Goal: Information Seeking & Learning: Learn about a topic

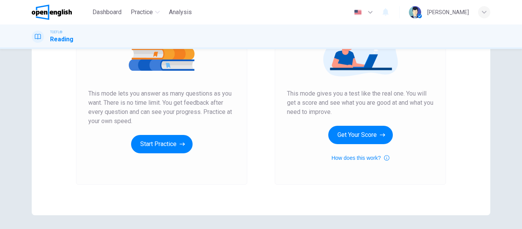
scroll to position [76, 0]
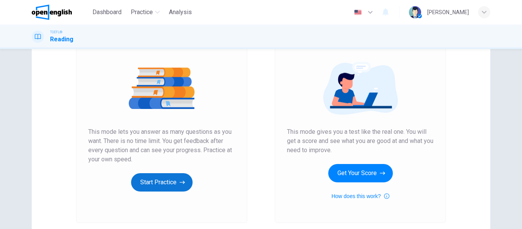
click at [173, 184] on button "Start Practice" at bounding box center [162, 182] width 62 height 18
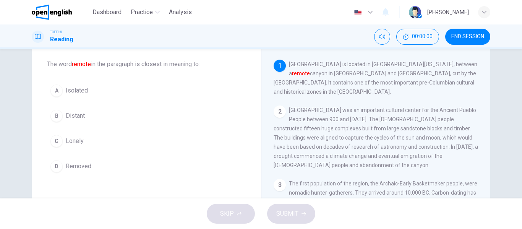
scroll to position [0, 0]
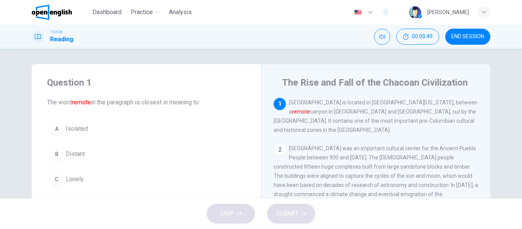
click at [73, 156] on span "Distant" at bounding box center [75, 153] width 19 height 9
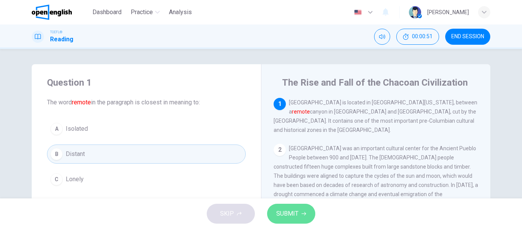
click at [279, 211] on span "SUBMIT" at bounding box center [287, 213] width 22 height 11
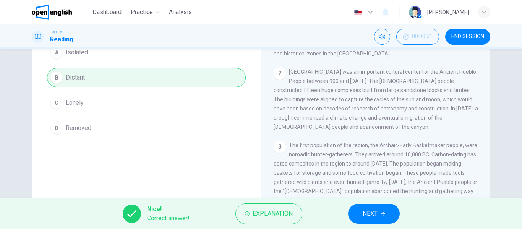
scroll to position [38, 0]
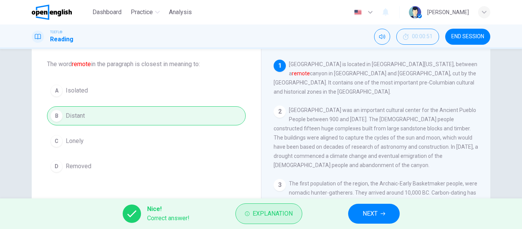
click at [275, 207] on button "Explanation" at bounding box center [269, 213] width 67 height 21
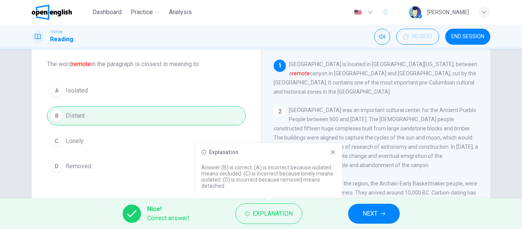
drag, startPoint x: 242, startPoint y: 187, endPoint x: 204, endPoint y: 161, distance: 46.1
click at [204, 161] on div "Explanation Answer (B) is correct. (A) is incorrect because isolated means secl…" at bounding box center [268, 170] width 147 height 55
drag, startPoint x: 202, startPoint y: 167, endPoint x: 224, endPoint y: 184, distance: 27.8
click at [224, 184] on p "Answer (B) is correct. (A) is incorrect because isolated means secluded. (C) is…" at bounding box center [268, 176] width 135 height 24
click at [388, 211] on button "NEXT" at bounding box center [374, 214] width 52 height 20
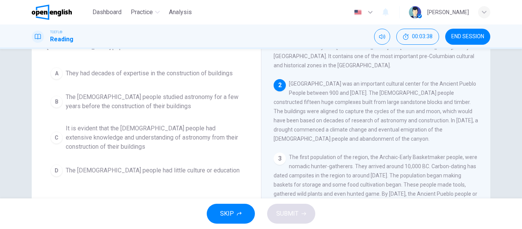
scroll to position [76, 0]
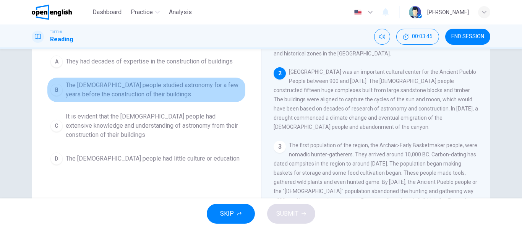
click at [87, 86] on span "The [DEMOGRAPHIC_DATA] people studied astronomy for a few years before the cons…" at bounding box center [154, 90] width 177 height 18
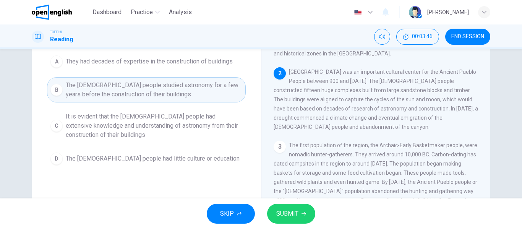
click at [282, 216] on span "SUBMIT" at bounding box center [287, 213] width 22 height 11
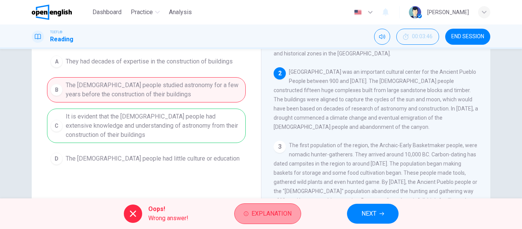
click at [275, 212] on span "Explanation" at bounding box center [272, 213] width 40 height 11
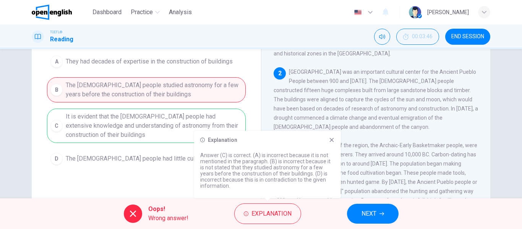
click at [367, 216] on span "NEXT" at bounding box center [369, 213] width 15 height 11
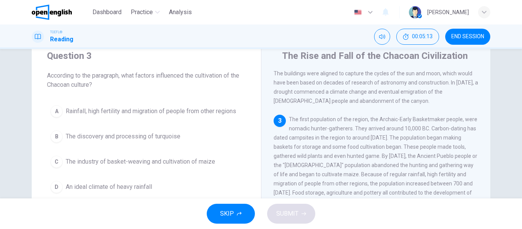
scroll to position [38, 0]
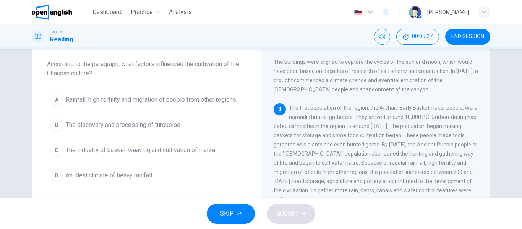
click at [129, 101] on span "Rainfall, high fertility and migration of people from other regions" at bounding box center [151, 99] width 171 height 9
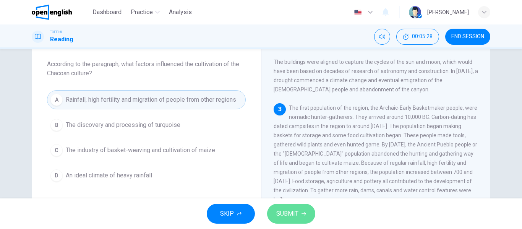
click at [298, 204] on button "SUBMIT" at bounding box center [291, 214] width 48 height 20
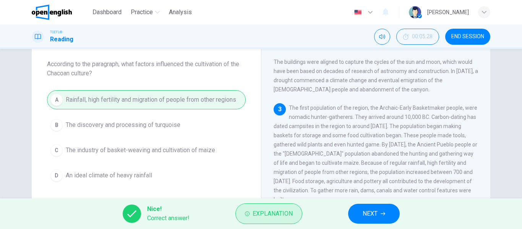
click at [282, 212] on span "Explanation" at bounding box center [273, 213] width 40 height 11
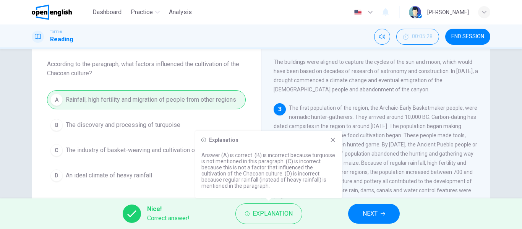
click at [330, 138] on div "Explanation" at bounding box center [268, 140] width 135 height 6
click at [333, 140] on icon at bounding box center [333, 140] width 4 height 4
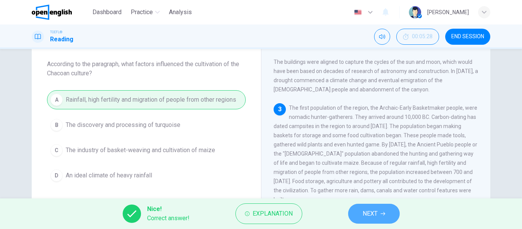
click at [362, 211] on button "NEXT" at bounding box center [374, 214] width 52 height 20
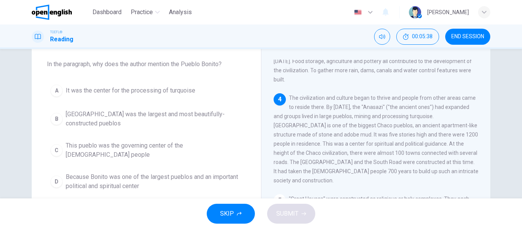
scroll to position [209, 0]
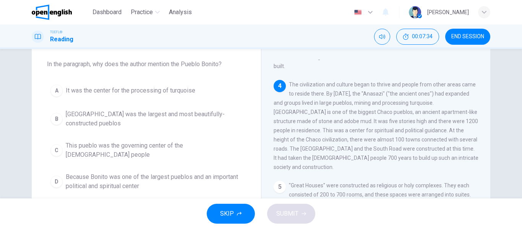
click at [153, 172] on span "Because Bonito was one of the largest pueblos and an important political and sp…" at bounding box center [154, 181] width 177 height 18
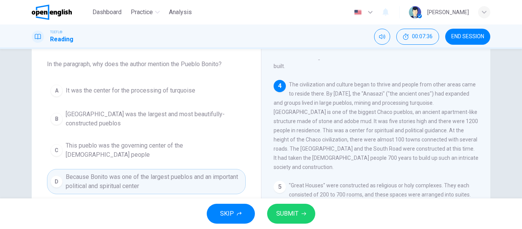
click at [297, 215] on span "SUBMIT" at bounding box center [287, 213] width 22 height 11
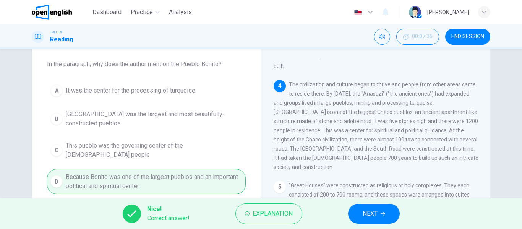
click at [297, 215] on button "Explanation" at bounding box center [269, 213] width 67 height 21
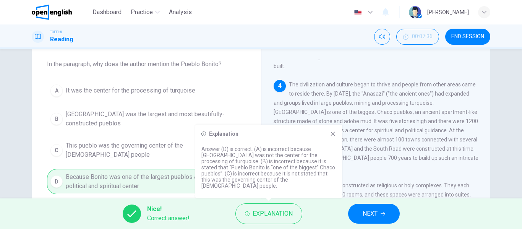
click at [361, 216] on button "NEXT" at bounding box center [374, 214] width 52 height 20
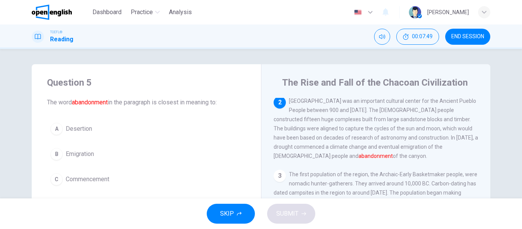
scroll to position [38, 0]
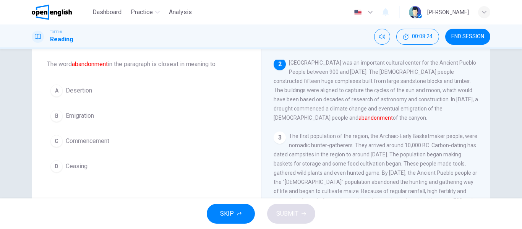
click at [74, 110] on button "B Emigration" at bounding box center [146, 115] width 199 height 19
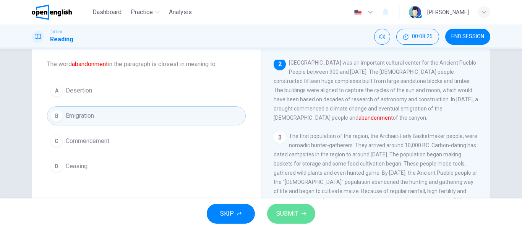
click at [283, 212] on span "SUBMIT" at bounding box center [287, 213] width 22 height 11
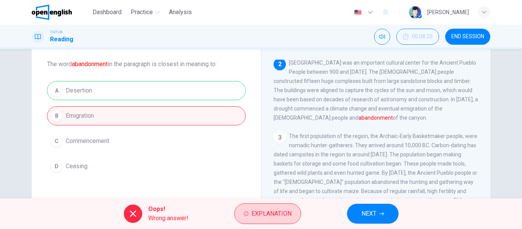
click at [239, 210] on button "Explanation" at bounding box center [267, 213] width 67 height 21
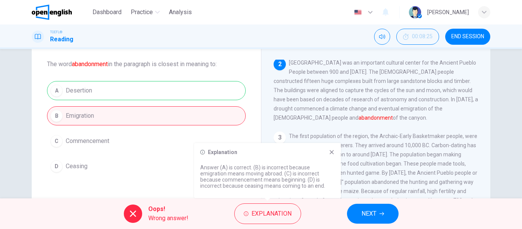
click at [363, 204] on button "NEXT" at bounding box center [373, 214] width 52 height 20
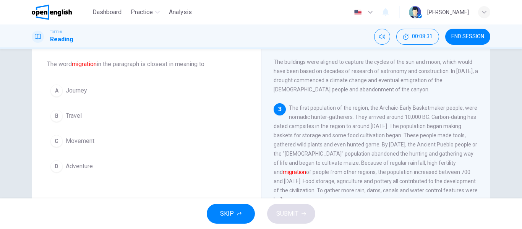
scroll to position [114, 0]
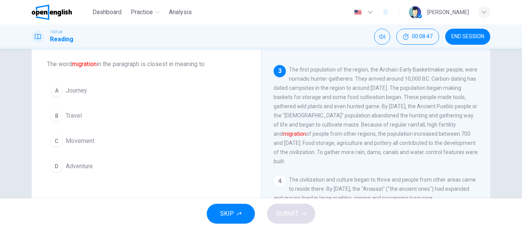
drag, startPoint x: 460, startPoint y: 140, endPoint x: 337, endPoint y: 128, distance: 123.3
click at [340, 130] on span "The first population of the region, the Archaic-Early Basketmaker people, were …" at bounding box center [376, 116] width 204 height 98
click at [86, 140] on span "Movement" at bounding box center [80, 140] width 29 height 9
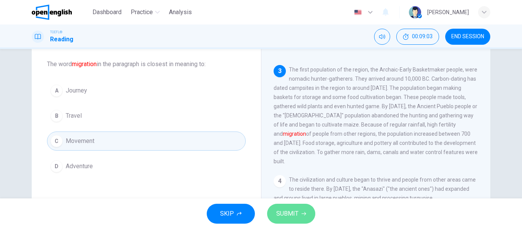
click at [294, 213] on span "SUBMIT" at bounding box center [287, 213] width 22 height 11
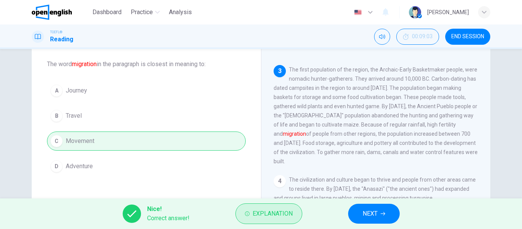
click at [288, 210] on span "Explanation" at bounding box center [273, 213] width 40 height 11
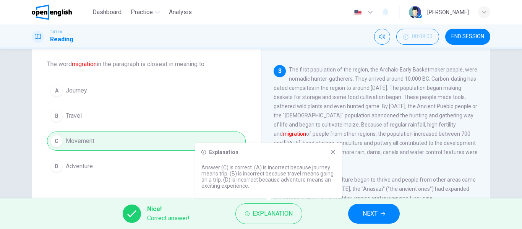
click at [374, 213] on span "NEXT" at bounding box center [370, 213] width 15 height 11
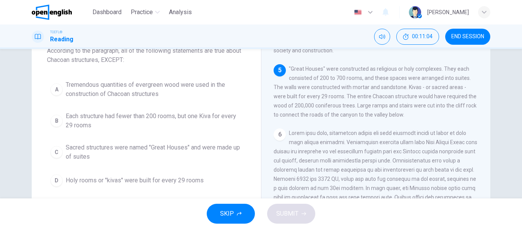
scroll to position [38, 0]
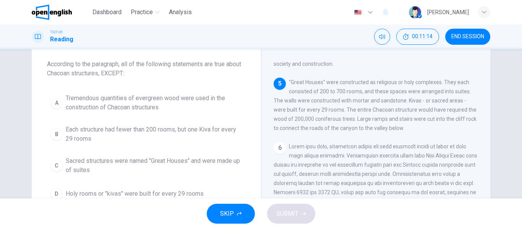
click at [83, 108] on span "Tremendous quantities of evergreen wood were used in the construction of Chacoa…" at bounding box center [154, 103] width 177 height 18
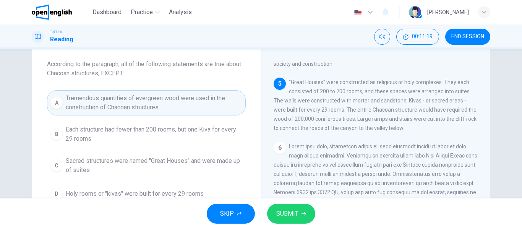
click at [281, 214] on span "SUBMIT" at bounding box center [287, 213] width 22 height 11
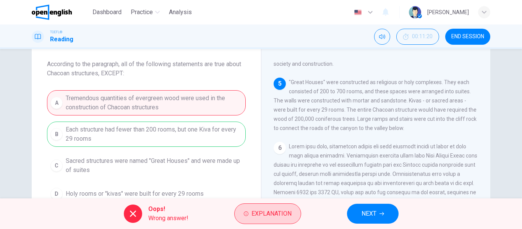
click at [284, 219] on button "Explanation" at bounding box center [267, 213] width 67 height 21
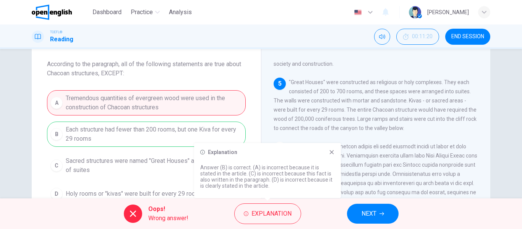
drag, startPoint x: 351, startPoint y: 113, endPoint x: 316, endPoint y: 114, distance: 35.2
click at [316, 114] on span ""Great Houses" were constructed as religious or holy complexes. They each consi…" at bounding box center [375, 105] width 203 height 52
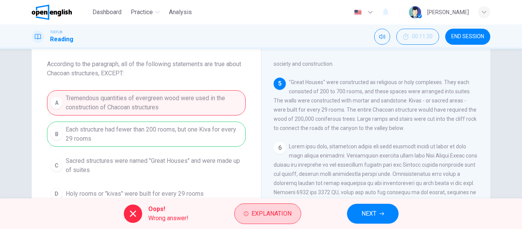
click at [288, 215] on span "Explanation" at bounding box center [272, 213] width 40 height 11
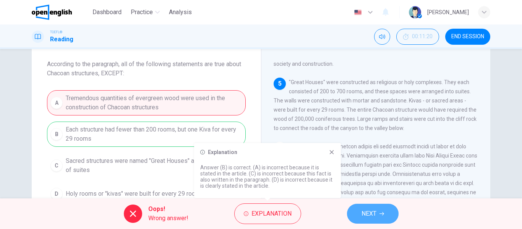
click at [366, 210] on span "NEXT" at bounding box center [369, 213] width 15 height 11
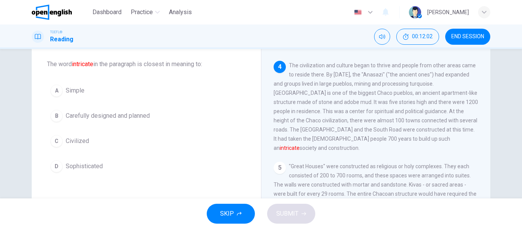
click at [91, 143] on button "C Civilized" at bounding box center [146, 141] width 199 height 19
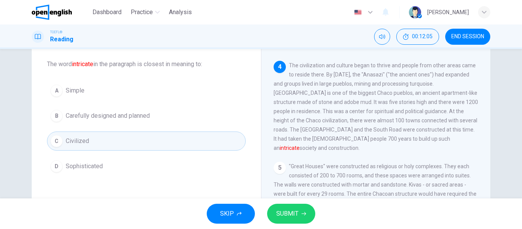
click at [284, 212] on span "SUBMIT" at bounding box center [287, 213] width 22 height 11
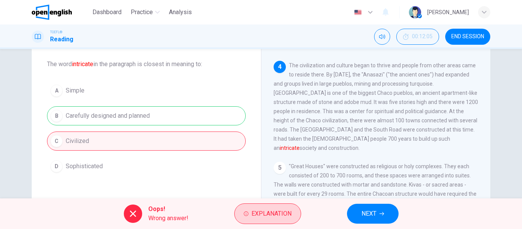
click at [263, 210] on span "Explanation" at bounding box center [272, 213] width 40 height 11
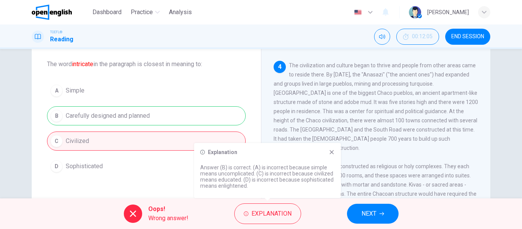
click at [374, 223] on button "NEXT" at bounding box center [373, 214] width 52 height 20
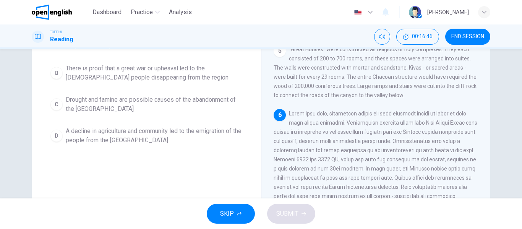
scroll to position [70, 0]
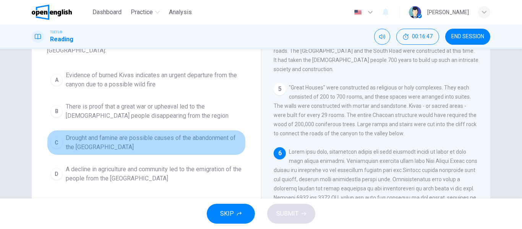
click at [187, 134] on span "Drought and famine are possible causes of the abandonment of the [GEOGRAPHIC_DA…" at bounding box center [154, 142] width 177 height 18
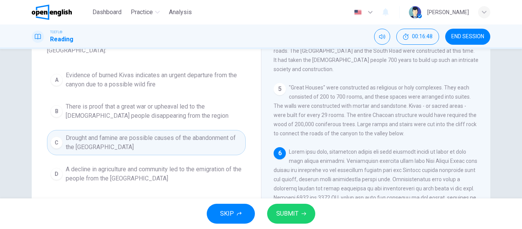
click at [294, 214] on span "SUBMIT" at bounding box center [287, 213] width 22 height 11
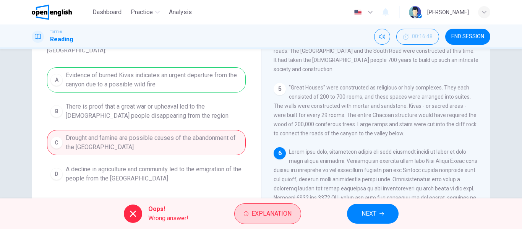
click at [285, 210] on span "Explanation" at bounding box center [272, 213] width 40 height 11
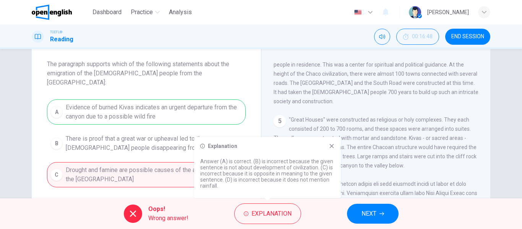
scroll to position [76, 0]
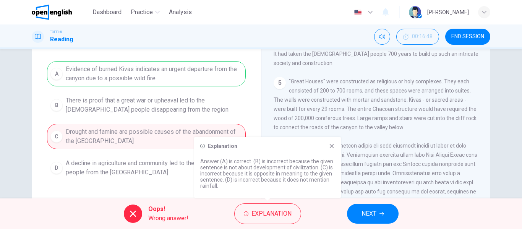
click at [372, 214] on span "NEXT" at bounding box center [369, 213] width 15 height 11
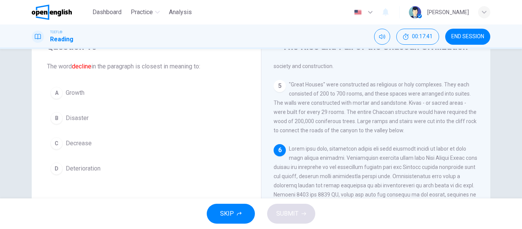
scroll to position [29, 0]
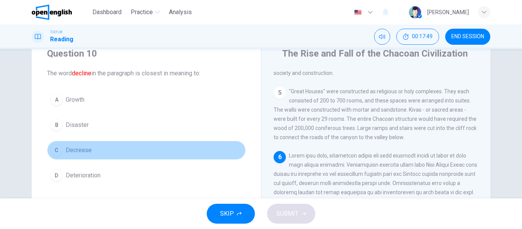
click at [77, 147] on span "Decrease" at bounding box center [79, 150] width 26 height 9
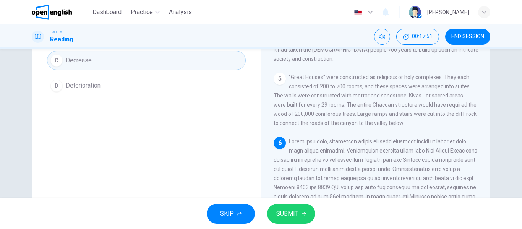
scroll to position [106, 0]
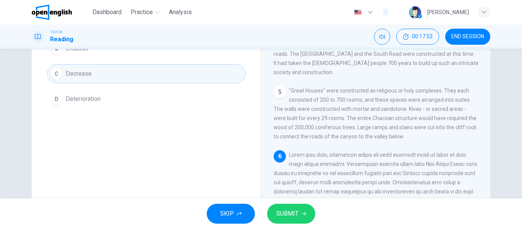
click at [292, 214] on span "SUBMIT" at bounding box center [287, 213] width 22 height 11
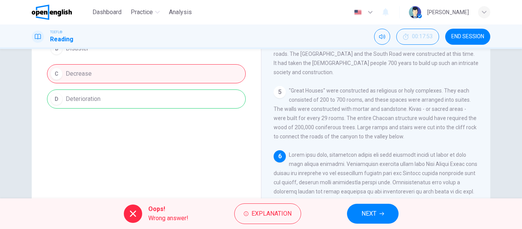
scroll to position [67, 0]
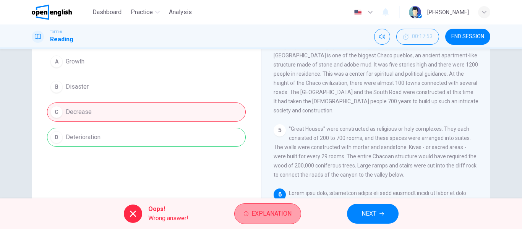
click at [260, 216] on span "Explanation" at bounding box center [272, 213] width 40 height 11
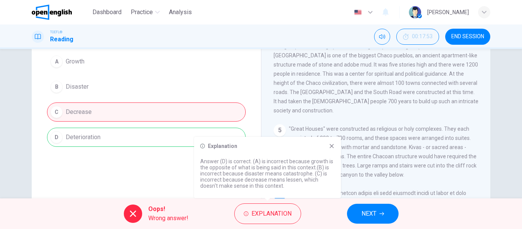
drag, startPoint x: 295, startPoint y: 183, endPoint x: 275, endPoint y: 182, distance: 20.7
click at [275, 182] on p "Answer (D) is correct. (A) is incorrect because growth is the opposite of what …" at bounding box center [267, 173] width 135 height 31
drag, startPoint x: 275, startPoint y: 182, endPoint x: 301, endPoint y: 185, distance: 26.5
click at [290, 185] on p "Answer (D) is correct. (A) is incorrect because growth is the opposite of what …" at bounding box center [267, 173] width 135 height 31
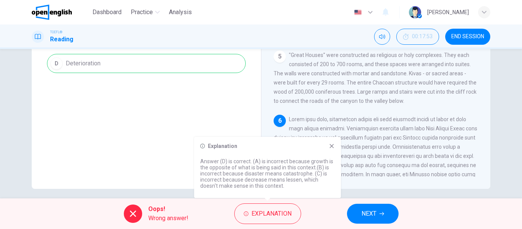
scroll to position [147, 0]
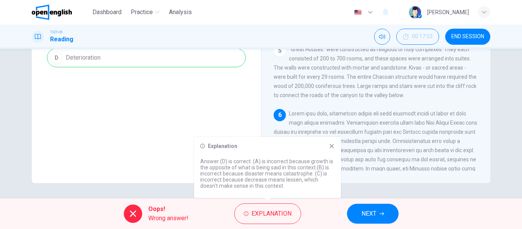
click at [332, 148] on icon at bounding box center [332, 146] width 6 height 6
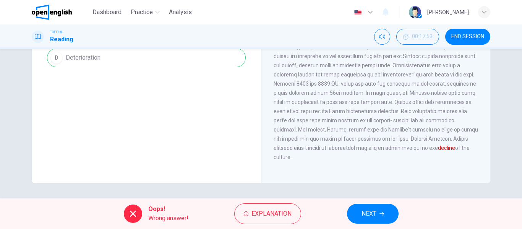
click at [377, 216] on button "NEXT" at bounding box center [373, 214] width 52 height 20
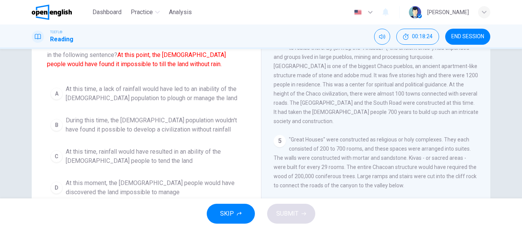
scroll to position [38, 0]
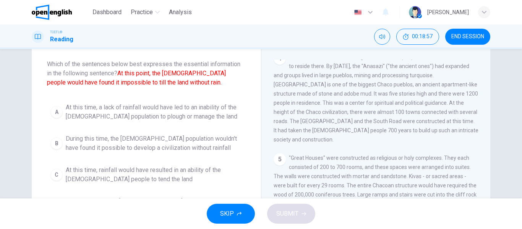
click at [107, 119] on span "At this time, a lack of rainfall would have led to an inability of the [DEMOGRA…" at bounding box center [154, 112] width 177 height 18
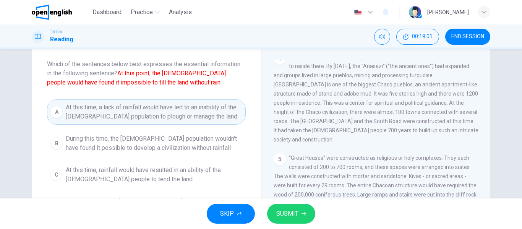
click at [305, 219] on button "SUBMIT" at bounding box center [291, 214] width 48 height 20
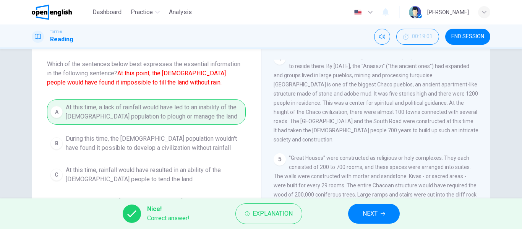
click at [363, 213] on span "NEXT" at bounding box center [370, 213] width 15 height 11
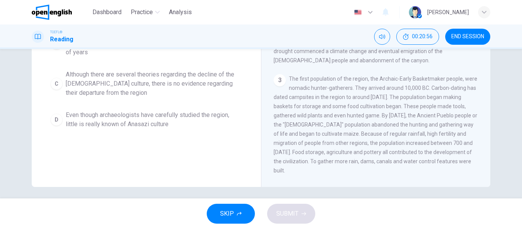
scroll to position [147, 0]
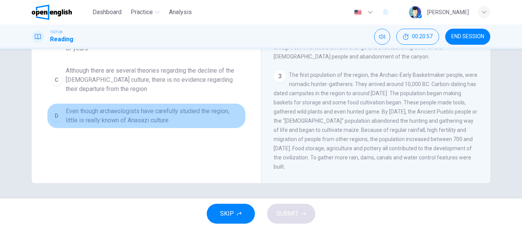
click at [147, 113] on span "Even though archaeologists have carefully studied the region, little is really …" at bounding box center [154, 116] width 177 height 18
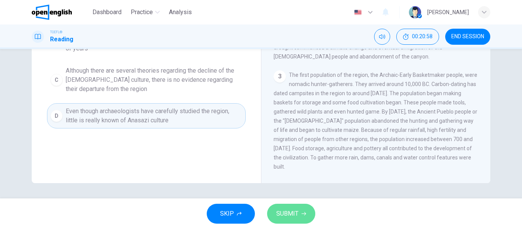
click at [291, 214] on span "SUBMIT" at bounding box center [287, 213] width 22 height 11
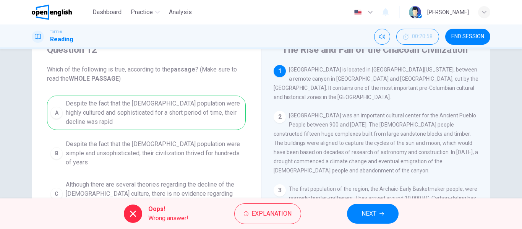
scroll to position [32, 0]
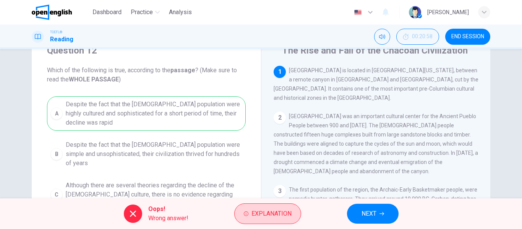
click at [246, 215] on icon "button" at bounding box center [246, 213] width 5 height 5
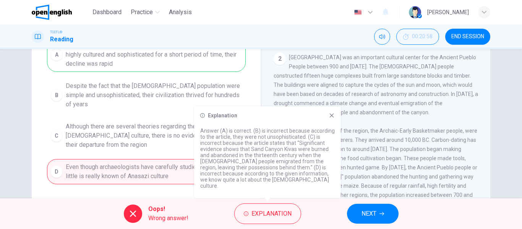
scroll to position [109, 0]
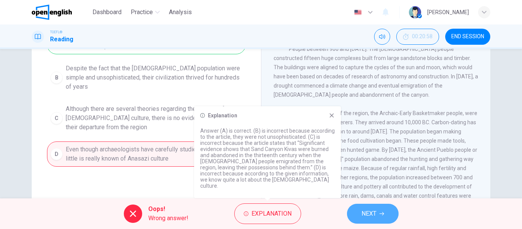
click at [362, 216] on span "NEXT" at bounding box center [369, 213] width 15 height 11
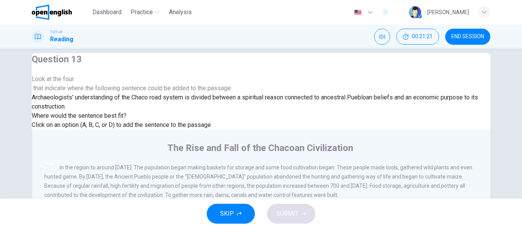
scroll to position [0, 0]
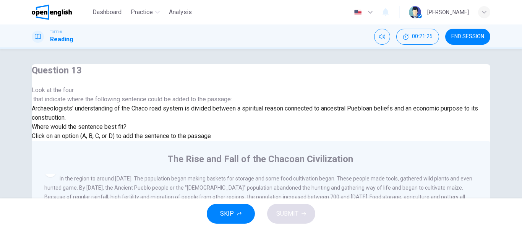
click at [94, 95] on div at bounding box center [261, 95] width 459 height 0
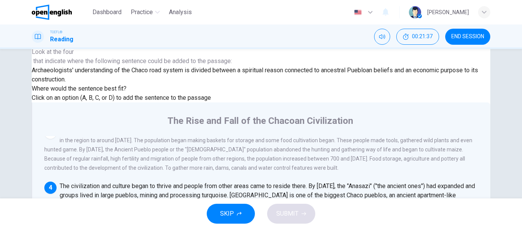
scroll to position [227, 0]
click at [242, 229] on input at bounding box center [215, 232] width 53 height 7
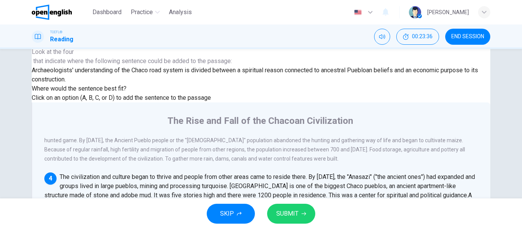
scroll to position [265, 0]
click at [290, 206] on button "SUBMIT" at bounding box center [291, 214] width 48 height 20
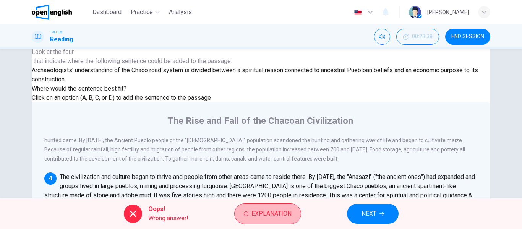
click at [290, 206] on button "Explanation" at bounding box center [267, 213] width 67 height 21
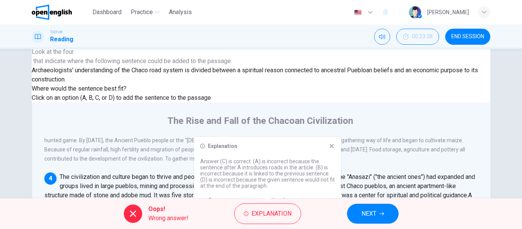
click at [383, 213] on icon "button" at bounding box center [382, 213] width 5 height 5
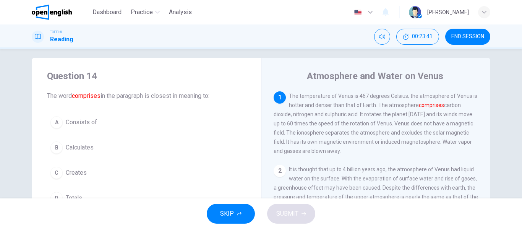
scroll to position [0, 0]
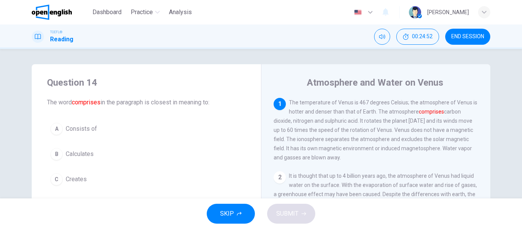
click at [308, 149] on span "The temperature of Venus is 467 degrees Celsius; the atmosphere of Venus is hot…" at bounding box center [376, 129] width 204 height 61
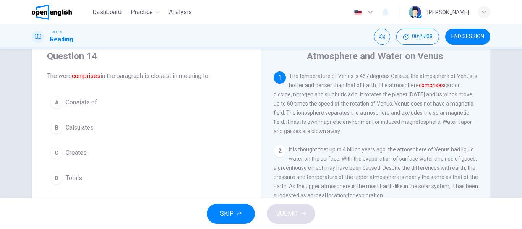
scroll to position [38, 0]
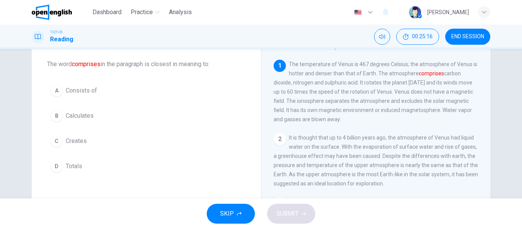
click at [66, 91] on span "Consists of" at bounding box center [81, 90] width 31 height 9
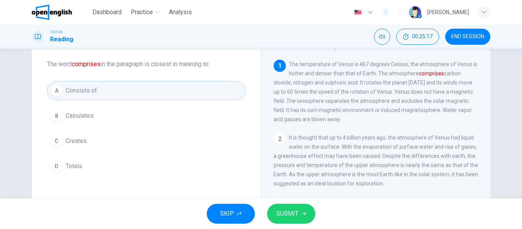
click at [286, 206] on button "SUBMIT" at bounding box center [291, 214] width 48 height 20
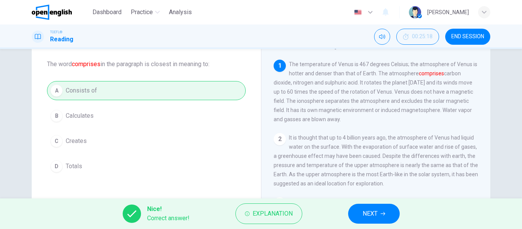
click at [356, 216] on button "NEXT" at bounding box center [374, 214] width 52 height 20
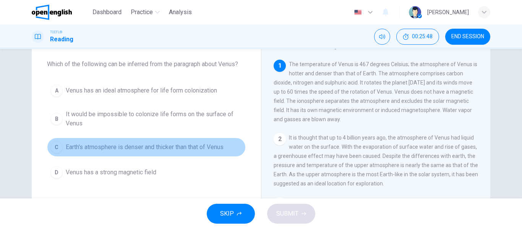
click at [164, 148] on span "Earth's atmosphere is denser and thicker than that of Venus" at bounding box center [145, 147] width 158 height 9
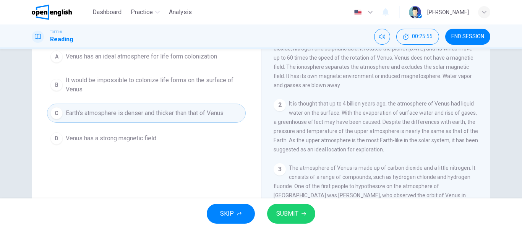
scroll to position [76, 0]
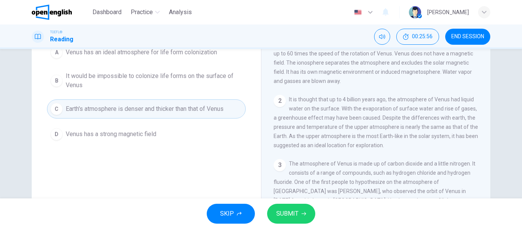
click at [294, 206] on button "SUBMIT" at bounding box center [291, 214] width 48 height 20
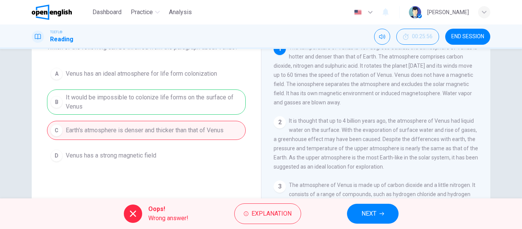
scroll to position [38, 0]
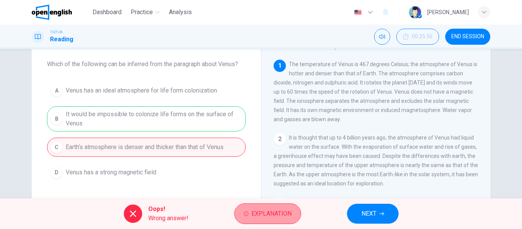
click at [256, 206] on button "Explanation" at bounding box center [267, 213] width 67 height 21
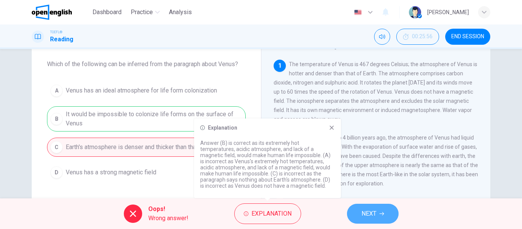
click at [372, 210] on span "NEXT" at bounding box center [369, 213] width 15 height 11
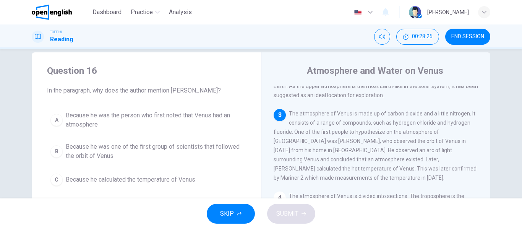
scroll to position [0, 0]
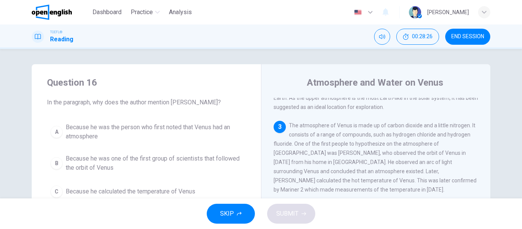
click at [155, 125] on span "Because he was the person who first noted that Venus had an atmosphere" at bounding box center [154, 132] width 177 height 18
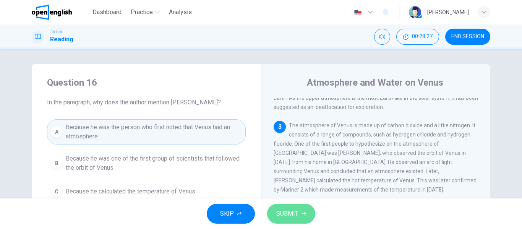
click at [288, 214] on span "SUBMIT" at bounding box center [287, 213] width 22 height 11
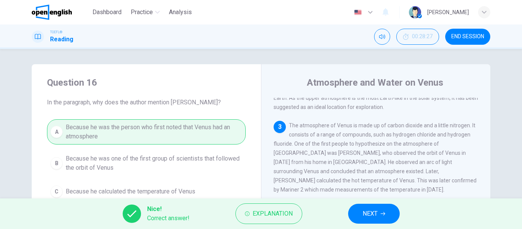
click at [371, 223] on button "NEXT" at bounding box center [374, 214] width 52 height 20
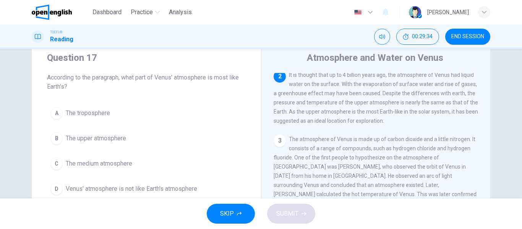
scroll to position [38, 0]
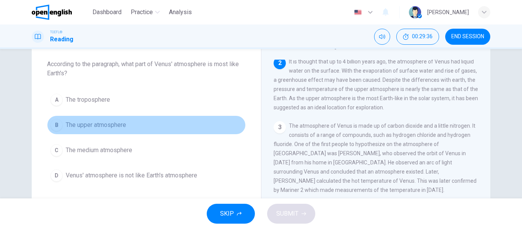
click at [120, 128] on span "The upper atmosphere" at bounding box center [96, 124] width 60 height 9
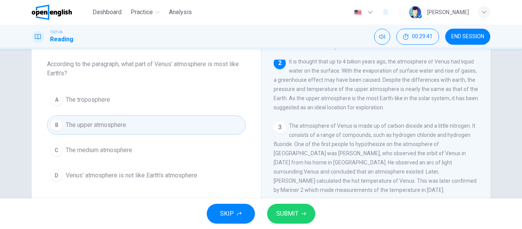
click at [298, 216] on button "SUBMIT" at bounding box center [291, 214] width 48 height 20
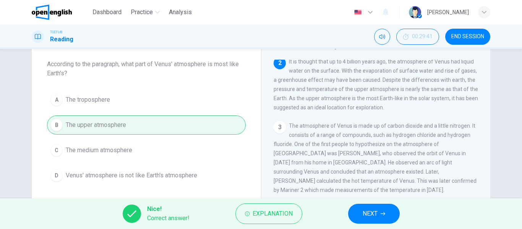
click at [354, 214] on button "NEXT" at bounding box center [374, 214] width 52 height 20
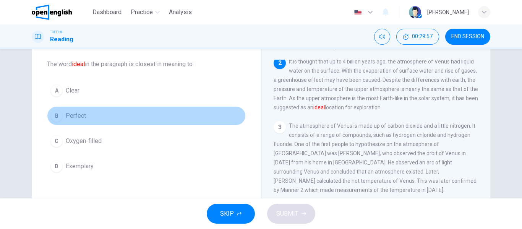
click at [96, 114] on button "B Perfect" at bounding box center [146, 115] width 199 height 19
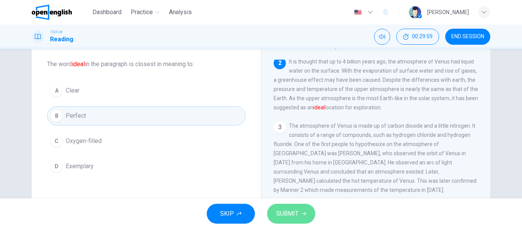
click at [304, 218] on button "SUBMIT" at bounding box center [291, 214] width 48 height 20
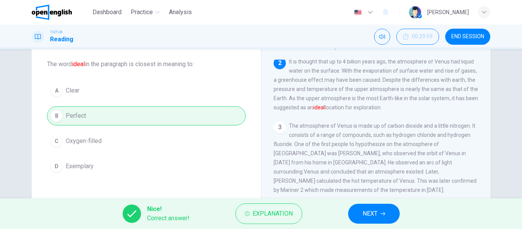
click at [366, 219] on button "NEXT" at bounding box center [374, 214] width 52 height 20
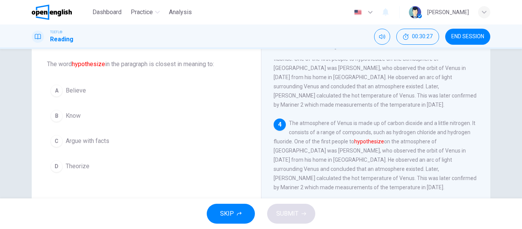
click at [81, 164] on span "Theorize" at bounding box center [78, 166] width 24 height 9
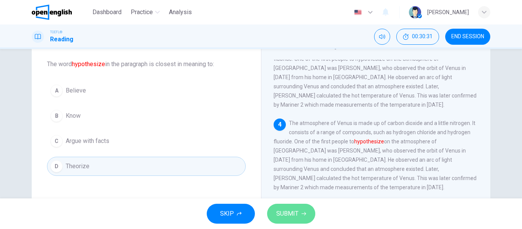
click at [283, 212] on span "SUBMIT" at bounding box center [287, 213] width 22 height 11
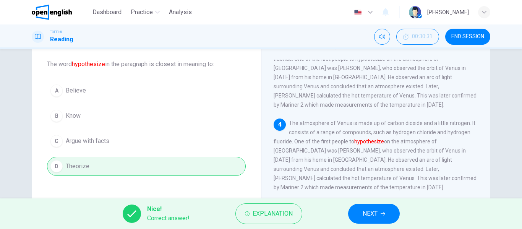
drag, startPoint x: 379, startPoint y: 207, endPoint x: 361, endPoint y: 201, distance: 18.9
click at [380, 208] on button "NEXT" at bounding box center [374, 214] width 52 height 20
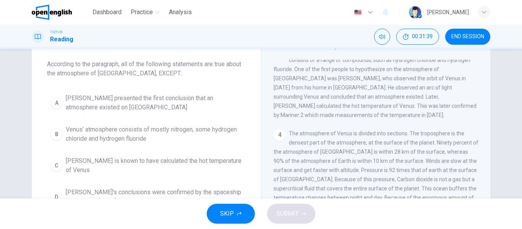
scroll to position [143, 0]
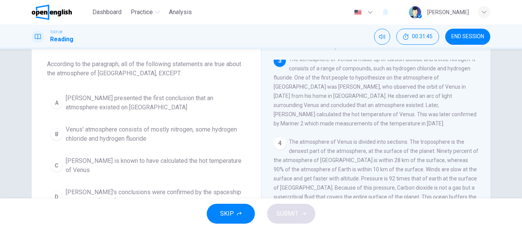
drag, startPoint x: 462, startPoint y: 114, endPoint x: 339, endPoint y: 106, distance: 123.4
click at [340, 107] on div "3 The atmosphere of Venus is made up of carbon dioxide and a little nitrogen. I…" at bounding box center [376, 91] width 205 height 73
click at [144, 106] on span "[PERSON_NAME] presented the first conclusion that an atmosphere existed on [GEO…" at bounding box center [154, 103] width 177 height 18
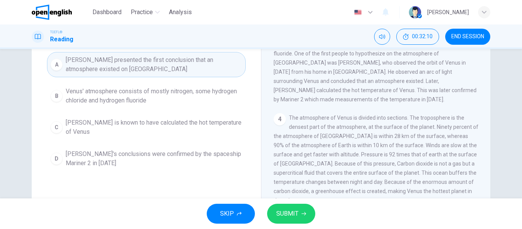
scroll to position [104, 0]
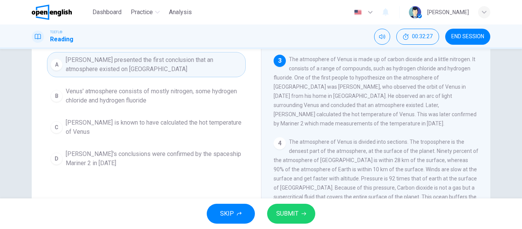
click at [287, 217] on span "SUBMIT" at bounding box center [287, 213] width 22 height 11
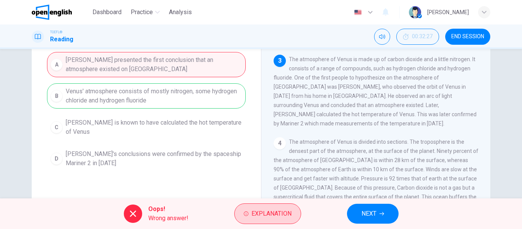
click at [266, 220] on button "Explanation" at bounding box center [267, 213] width 67 height 21
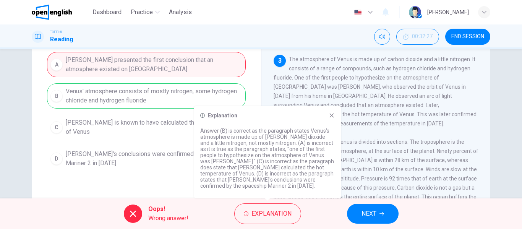
click at [362, 210] on span "NEXT" at bounding box center [369, 213] width 15 height 11
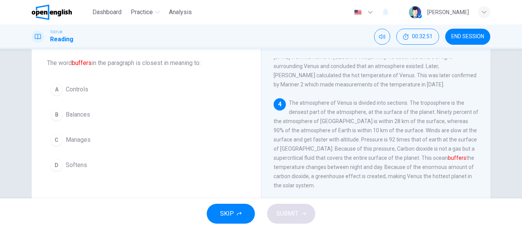
scroll to position [29, 0]
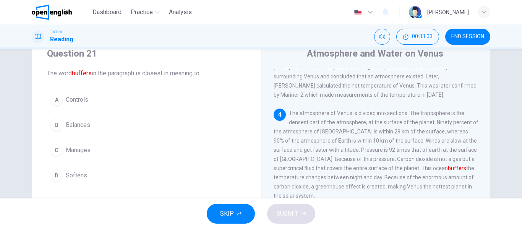
click at [84, 128] on span "Balances" at bounding box center [78, 124] width 24 height 9
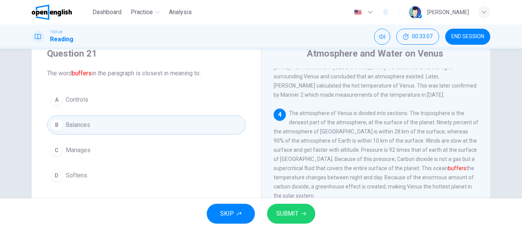
click at [287, 219] on span "SUBMIT" at bounding box center [287, 213] width 22 height 11
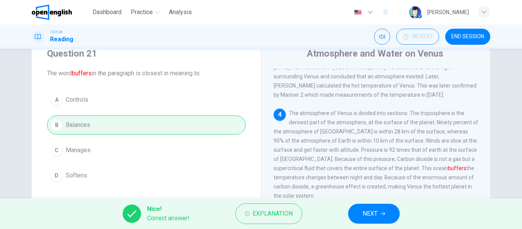
click at [367, 214] on span "NEXT" at bounding box center [370, 213] width 15 height 11
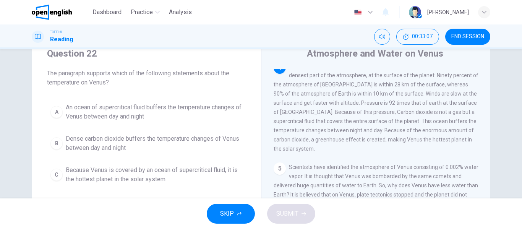
scroll to position [228, 0]
click at [151, 9] on span "Practice" at bounding box center [142, 12] width 22 height 9
click at [0, 99] on div "Question 22 The paragraph supports which of the following statements about the …" at bounding box center [261, 123] width 522 height 149
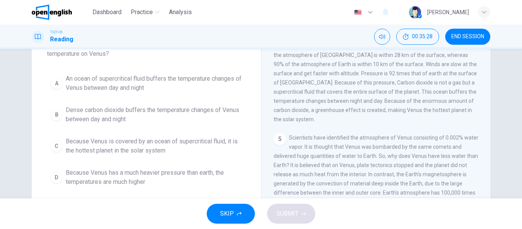
scroll to position [58, 0]
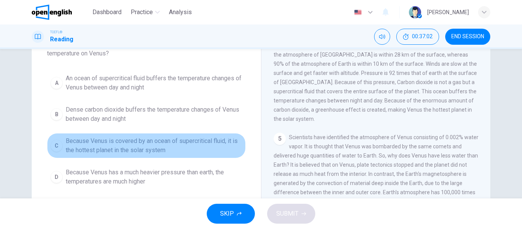
click at [123, 149] on span "Because Venus is covered by an ocean of supercritical fluid, it is the hottest …" at bounding box center [154, 145] width 177 height 18
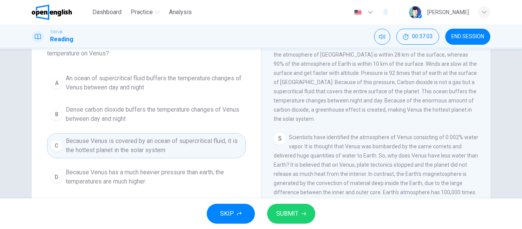
click at [296, 215] on span "SUBMIT" at bounding box center [287, 213] width 22 height 11
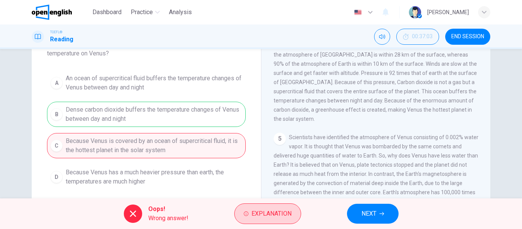
click at [276, 210] on span "Explanation" at bounding box center [272, 213] width 40 height 11
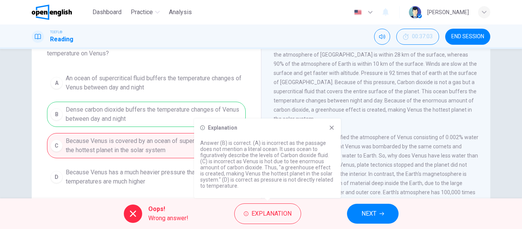
click at [366, 206] on button "NEXT" at bounding box center [373, 214] width 52 height 20
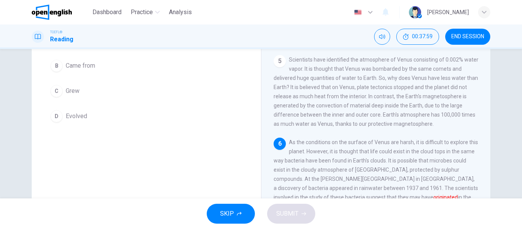
scroll to position [70, 0]
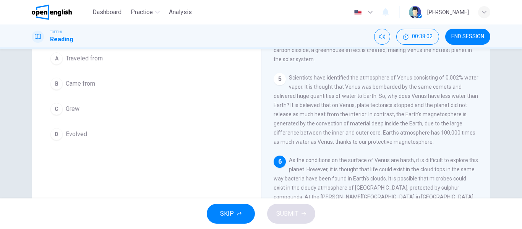
click at [95, 80] on button "B Came from" at bounding box center [146, 83] width 199 height 19
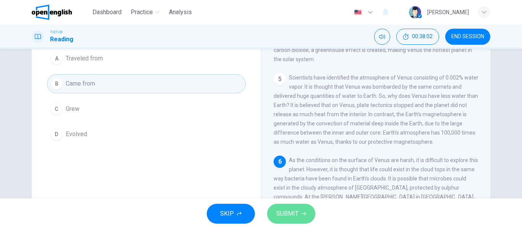
click at [288, 213] on span "SUBMIT" at bounding box center [287, 213] width 22 height 11
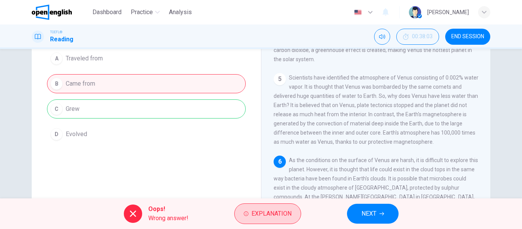
click at [276, 212] on span "Explanation" at bounding box center [272, 213] width 40 height 11
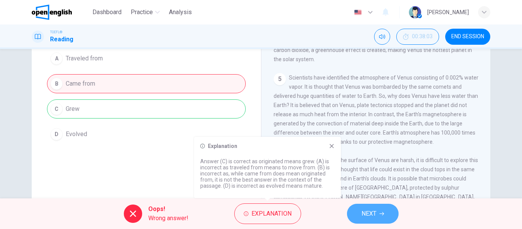
click at [366, 218] on span "NEXT" at bounding box center [369, 213] width 15 height 11
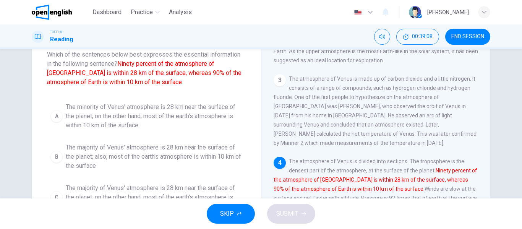
scroll to position [60, 0]
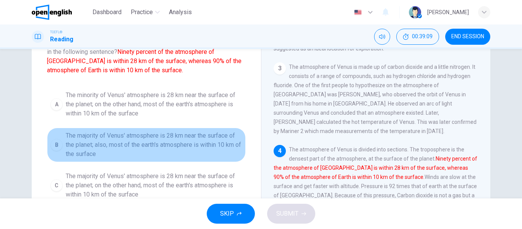
click at [192, 147] on span "The majority of Venus' atmosphere is 28 km near the surface of the planet; also…" at bounding box center [154, 145] width 177 height 28
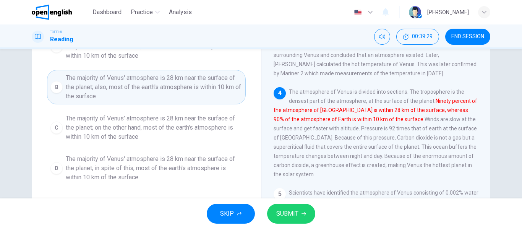
scroll to position [136, 0]
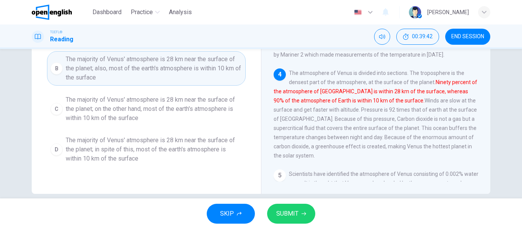
click at [289, 209] on span "SUBMIT" at bounding box center [287, 213] width 22 height 11
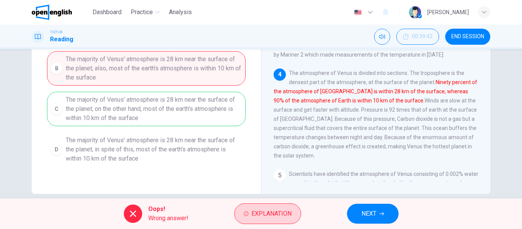
click at [273, 212] on span "Explanation" at bounding box center [272, 213] width 40 height 11
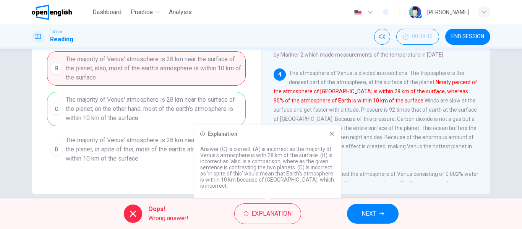
click at [373, 213] on span "NEXT" at bounding box center [369, 213] width 15 height 11
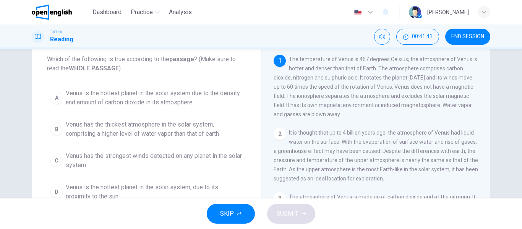
scroll to position [41, 0]
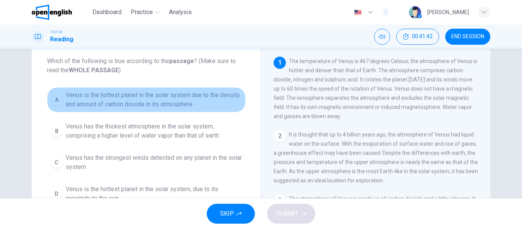
click at [125, 104] on span "Venus is the hottest planet in the solar system due to the density and amount o…" at bounding box center [154, 100] width 177 height 18
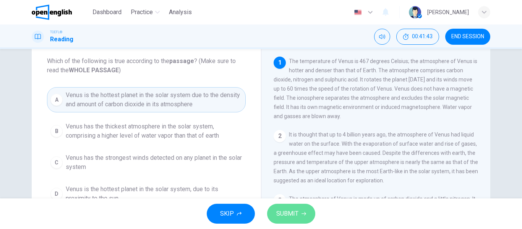
drag, startPoint x: 297, startPoint y: 212, endPoint x: 122, endPoint y: 156, distance: 183.9
click at [296, 212] on span "SUBMIT" at bounding box center [287, 213] width 22 height 11
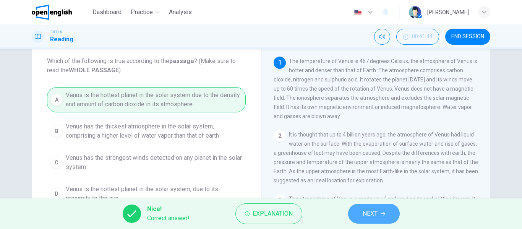
click at [362, 217] on button "NEXT" at bounding box center [374, 214] width 52 height 20
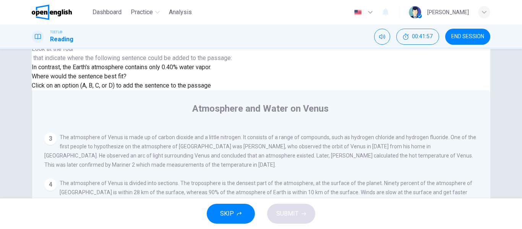
click at [298, 224] on div "SKIP SUBMIT" at bounding box center [261, 213] width 522 height 31
click at [299, 219] on button "SUBMIT" at bounding box center [291, 214] width 48 height 20
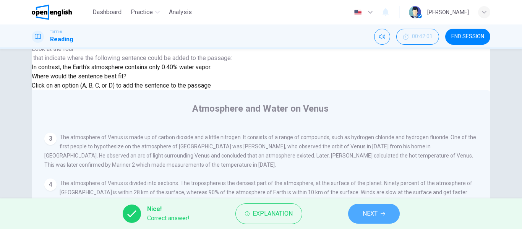
click at [373, 218] on span "NEXT" at bounding box center [370, 213] width 15 height 11
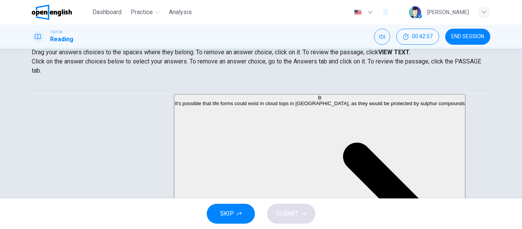
scroll to position [73, 0]
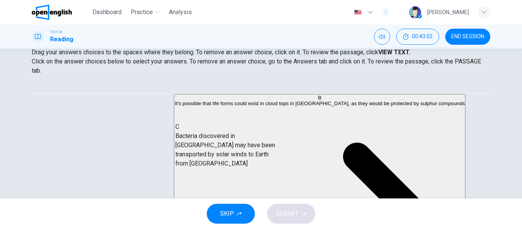
drag, startPoint x: 86, startPoint y: 156, endPoint x: 221, endPoint y: 154, distance: 135.0
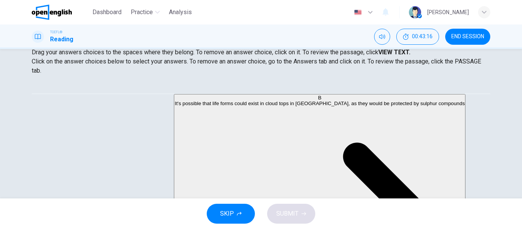
scroll to position [147, 0]
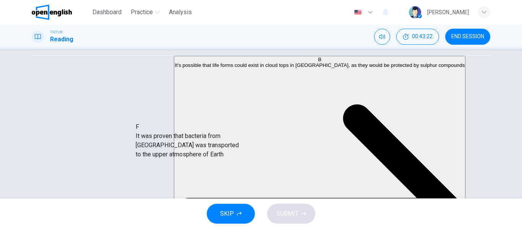
drag, startPoint x: 117, startPoint y: 156, endPoint x: 224, endPoint y: 149, distance: 107.3
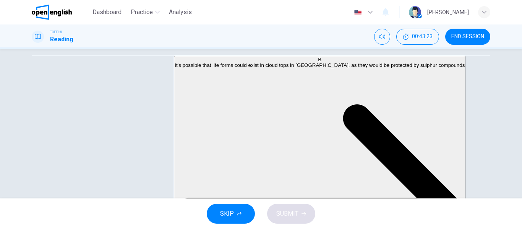
scroll to position [87, 0]
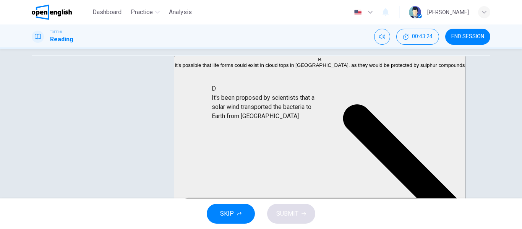
drag, startPoint x: 97, startPoint y: 106, endPoint x: 268, endPoint y: 118, distance: 171.3
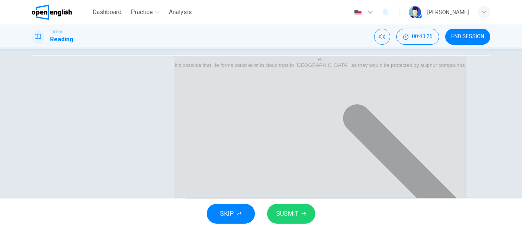
scroll to position [0, 0]
click at [285, 203] on div "SKIP SUBMIT" at bounding box center [261, 213] width 522 height 31
click at [286, 217] on span "SUBMIT" at bounding box center [287, 213] width 22 height 11
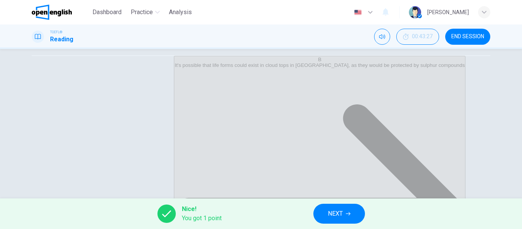
scroll to position [109, 0]
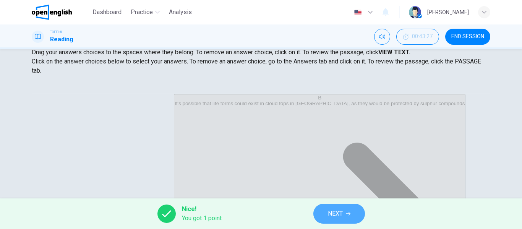
click at [352, 211] on button "NEXT" at bounding box center [340, 214] width 52 height 20
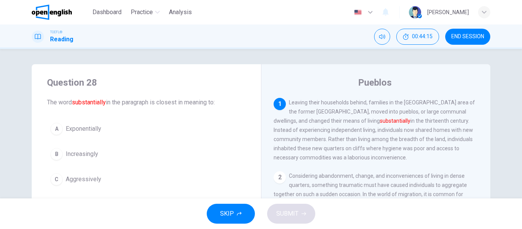
scroll to position [38, 0]
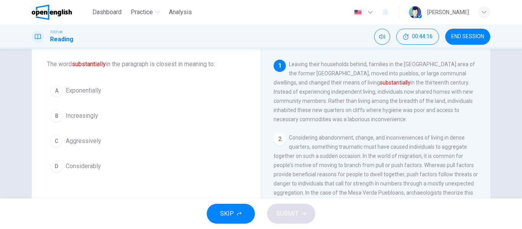
click at [90, 162] on span "Considerably" at bounding box center [83, 166] width 35 height 9
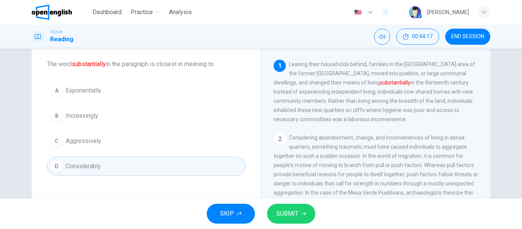
click at [305, 214] on icon "button" at bounding box center [304, 213] width 5 height 5
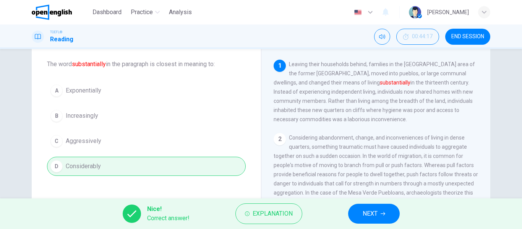
click at [383, 221] on button "NEXT" at bounding box center [374, 214] width 52 height 20
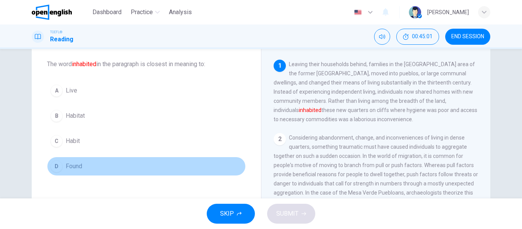
click at [71, 167] on span "Found" at bounding box center [74, 166] width 16 height 9
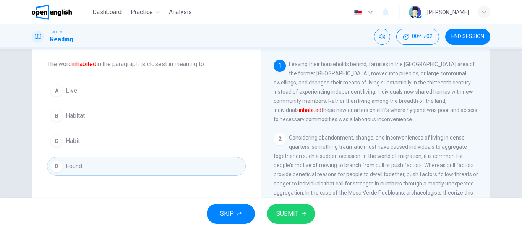
click at [294, 211] on span "SUBMIT" at bounding box center [287, 213] width 22 height 11
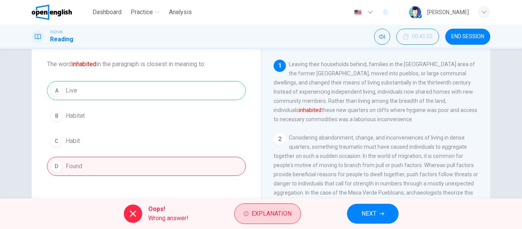
click at [269, 217] on span "Explanation" at bounding box center [272, 213] width 40 height 11
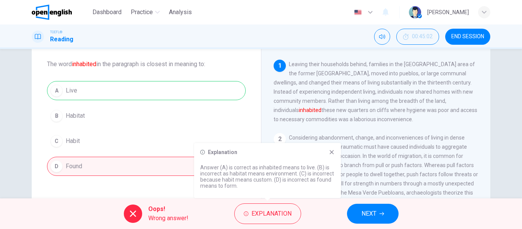
click at [383, 209] on button "NEXT" at bounding box center [373, 214] width 52 height 20
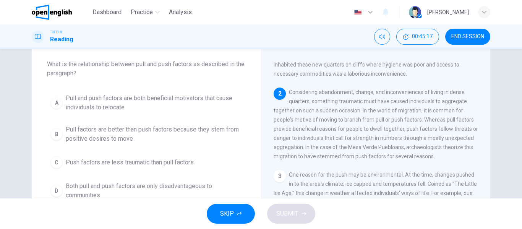
scroll to position [47, 0]
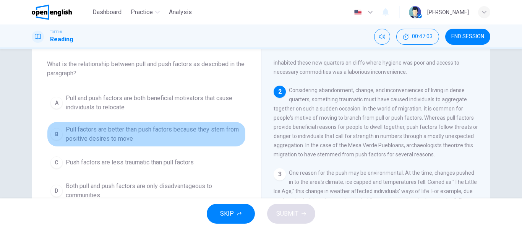
click at [125, 133] on span "Pull factors are better than push factors because they stem from positive desir…" at bounding box center [154, 134] width 177 height 18
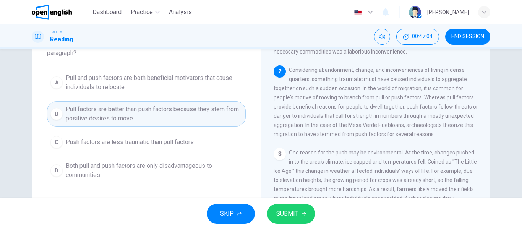
scroll to position [76, 0]
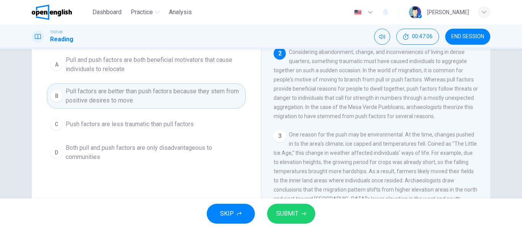
click at [294, 214] on span "SUBMIT" at bounding box center [287, 213] width 22 height 11
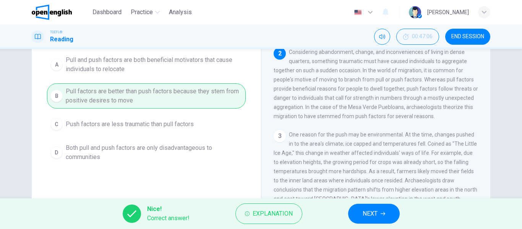
click at [374, 211] on span "NEXT" at bounding box center [370, 213] width 15 height 11
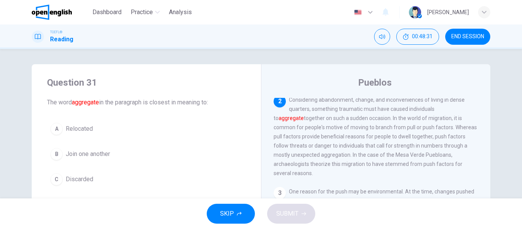
scroll to position [38, 0]
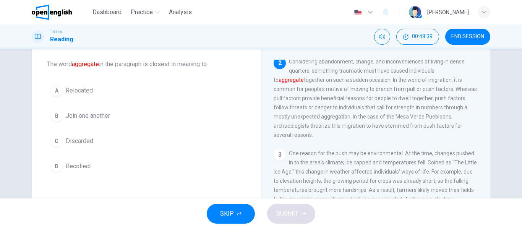
click at [71, 89] on span "Relocated" at bounding box center [79, 90] width 27 height 9
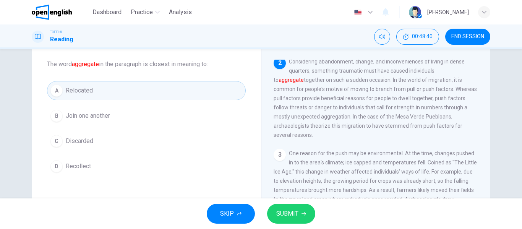
click at [284, 202] on div "SKIP SUBMIT" at bounding box center [261, 213] width 522 height 31
click at [287, 210] on span "SUBMIT" at bounding box center [287, 213] width 22 height 11
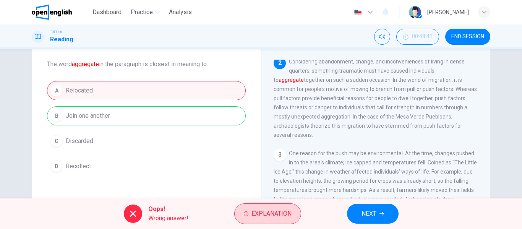
click at [278, 212] on span "Explanation" at bounding box center [272, 213] width 40 height 11
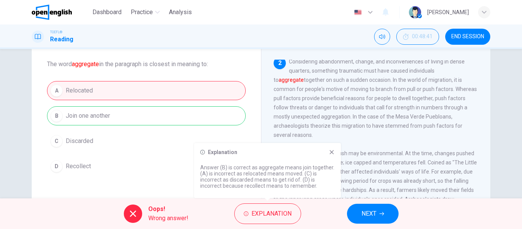
click at [362, 210] on span "NEXT" at bounding box center [369, 213] width 15 height 11
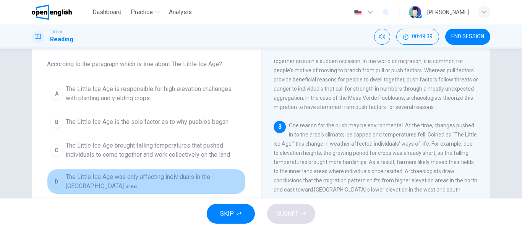
click at [189, 173] on span "The Little Ice Age was only affecting individuals in the [GEOGRAPHIC_DATA] area" at bounding box center [154, 181] width 177 height 18
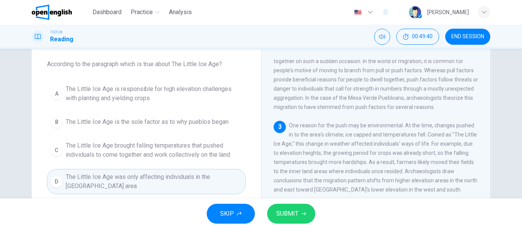
click at [304, 208] on button "SUBMIT" at bounding box center [291, 214] width 48 height 20
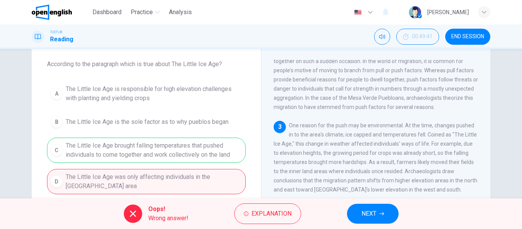
click at [384, 212] on icon "button" at bounding box center [382, 213] width 5 height 5
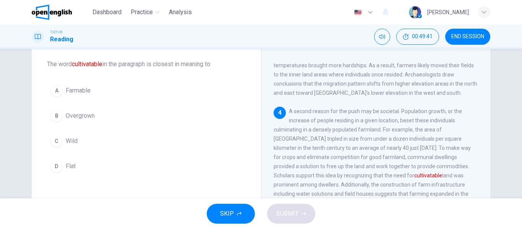
scroll to position [200, 0]
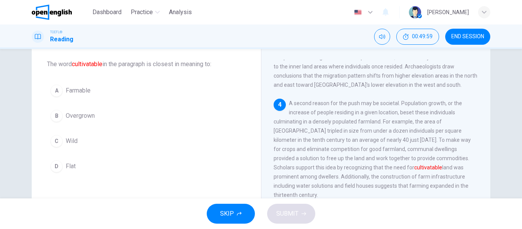
click at [50, 168] on div "D" at bounding box center [56, 166] width 12 height 12
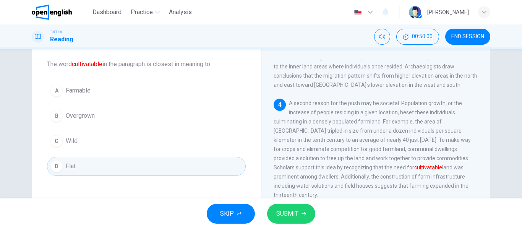
click at [275, 216] on button "SUBMIT" at bounding box center [291, 214] width 48 height 20
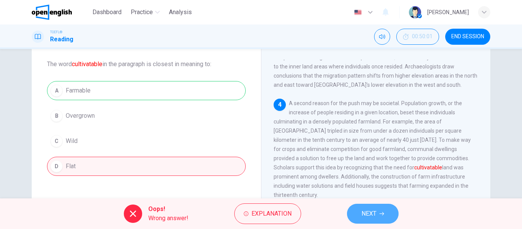
click at [374, 214] on span "NEXT" at bounding box center [369, 213] width 15 height 11
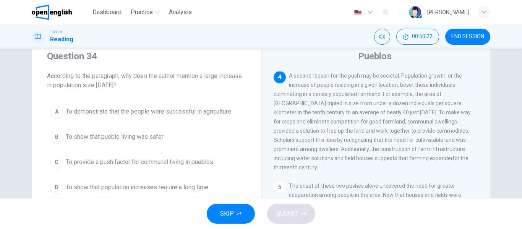
scroll to position [38, 0]
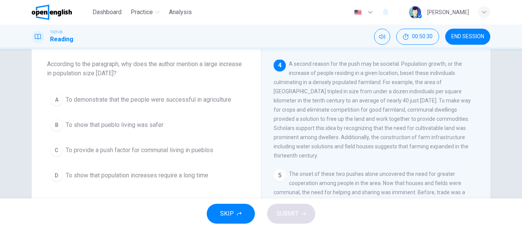
click at [135, 156] on button "C To provide a push factor for communal living in pueblos" at bounding box center [146, 150] width 199 height 19
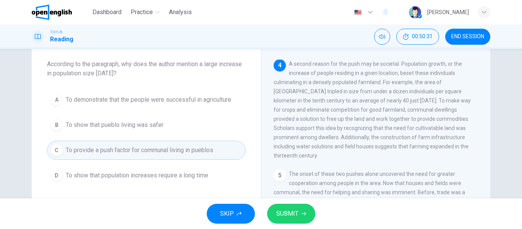
click at [269, 215] on button "SUBMIT" at bounding box center [291, 214] width 48 height 20
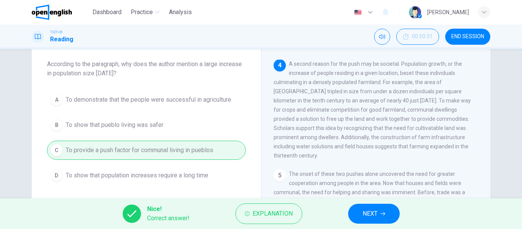
click at [363, 216] on span "NEXT" at bounding box center [370, 213] width 15 height 11
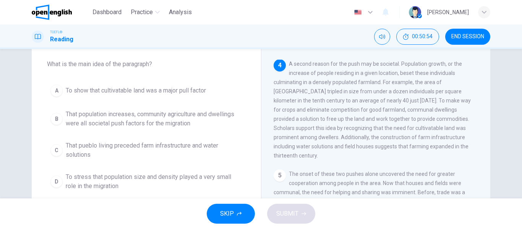
click at [171, 176] on span "To stress that population size and density played a very small role in the migr…" at bounding box center [154, 181] width 177 height 18
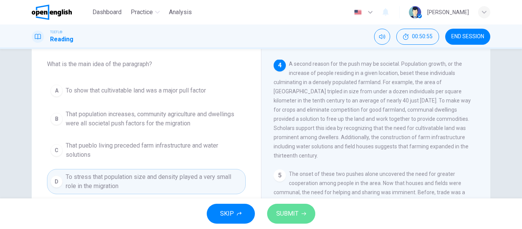
click at [289, 211] on span "SUBMIT" at bounding box center [287, 213] width 22 height 11
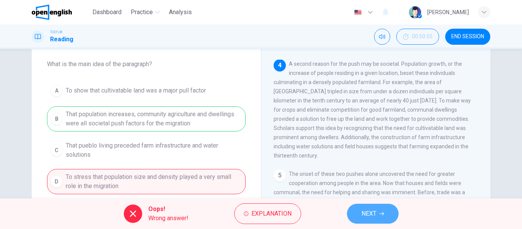
click at [357, 211] on button "NEXT" at bounding box center [373, 214] width 52 height 20
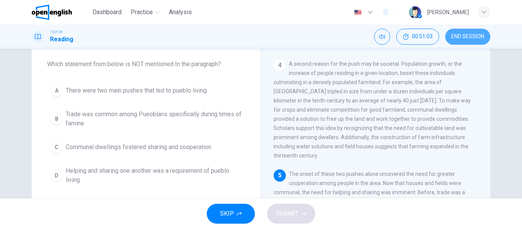
click at [470, 42] on button "END SESSION" at bounding box center [467, 37] width 45 height 16
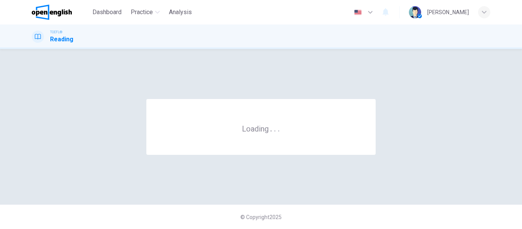
scroll to position [0, 0]
